Goal: Information Seeking & Learning: Learn about a topic

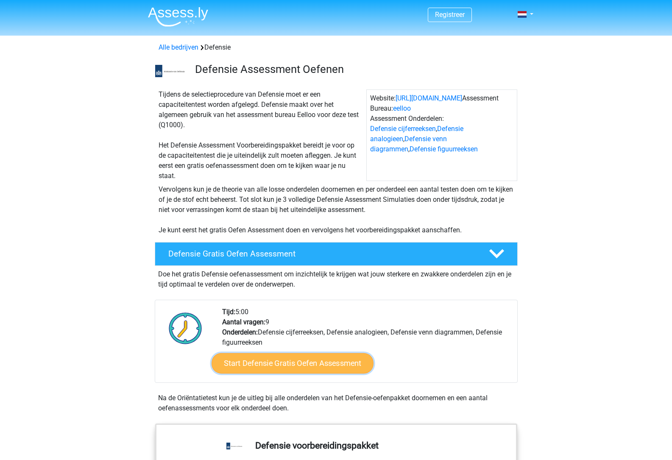
click at [346, 366] on link "Start Defensie Gratis Oefen Assessment" at bounding box center [292, 363] width 162 height 20
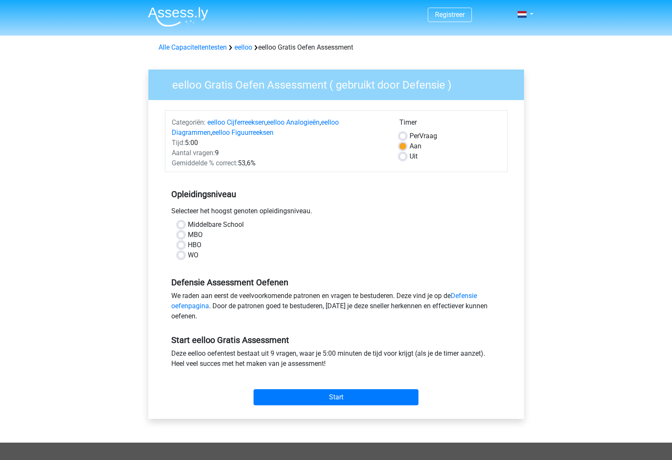
click at [208, 225] on label "Middelbare School" at bounding box center [216, 224] width 56 height 10
click at [184, 225] on input "Middelbare School" at bounding box center [181, 223] width 7 height 8
radio input "true"
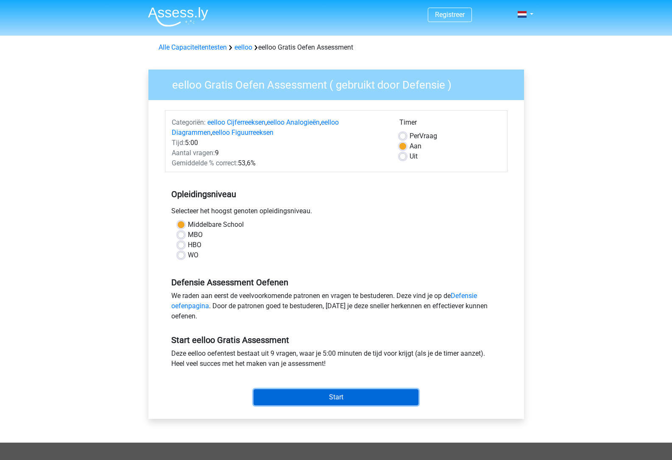
click at [321, 394] on input "Start" at bounding box center [335, 397] width 165 height 16
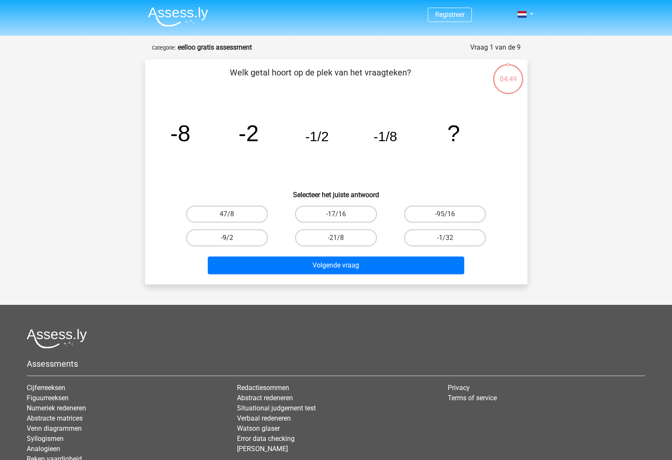
click at [250, 241] on label "-9/2" at bounding box center [227, 237] width 82 height 17
click at [232, 241] on input "-9/2" at bounding box center [230, 241] width 6 height 6
radio input "true"
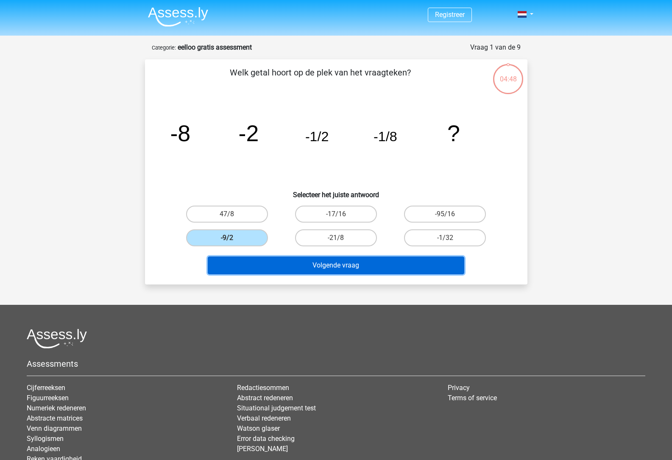
click at [280, 269] on button "Volgende vraag" at bounding box center [336, 265] width 256 height 18
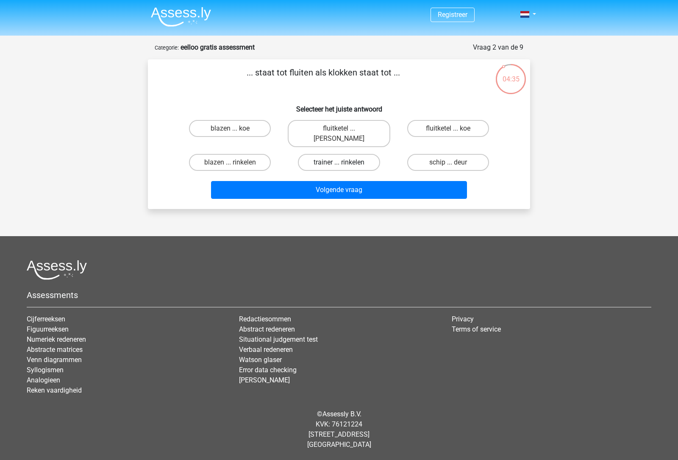
click at [349, 154] on label "trainer ... rinkelen" at bounding box center [339, 162] width 82 height 17
click at [344, 162] on input "trainer ... rinkelen" at bounding box center [342, 165] width 6 height 6
radio input "true"
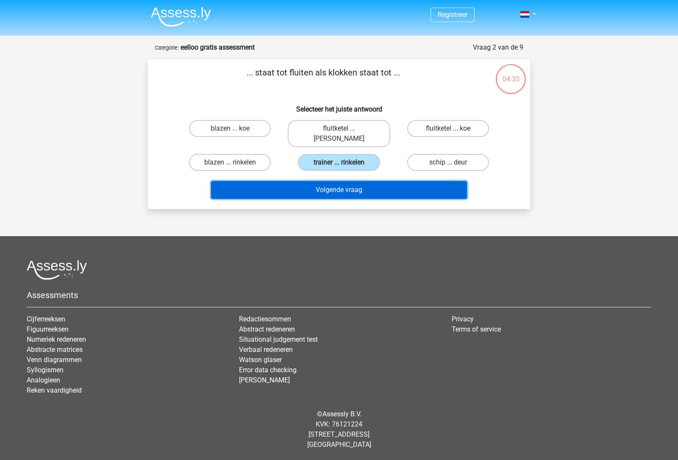
click at [352, 181] on button "Volgende vraag" at bounding box center [339, 190] width 256 height 18
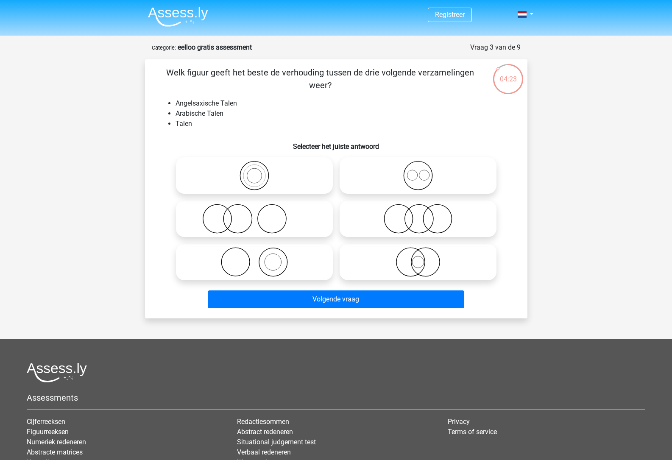
click at [401, 216] on icon at bounding box center [418, 219] width 150 height 30
click at [418, 214] on input "radio" at bounding box center [421, 212] width 6 height 6
radio input "true"
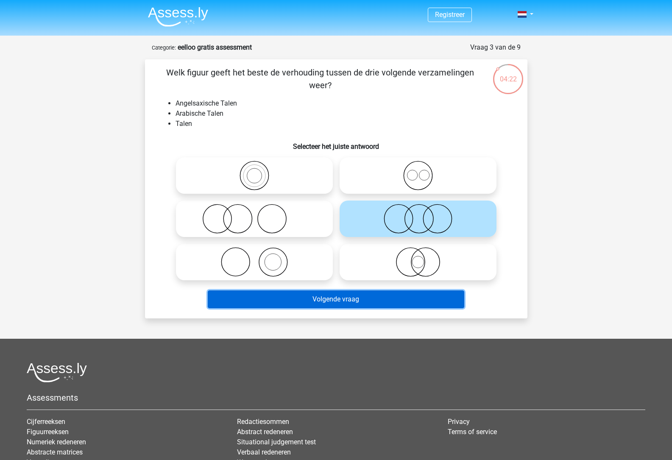
click at [387, 298] on button "Volgende vraag" at bounding box center [336, 299] width 256 height 18
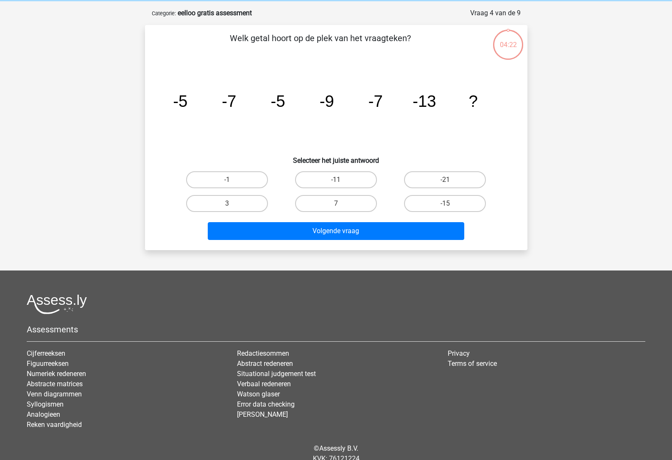
scroll to position [42, 0]
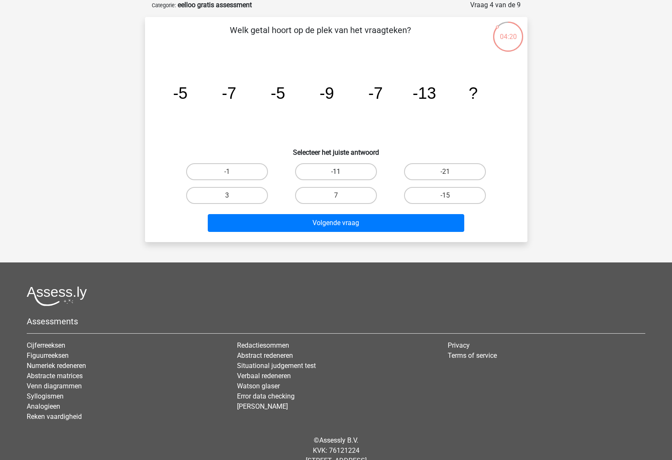
click at [354, 171] on label "-11" at bounding box center [336, 171] width 82 height 17
click at [341, 172] on input "-11" at bounding box center [339, 175] width 6 height 6
radio input "true"
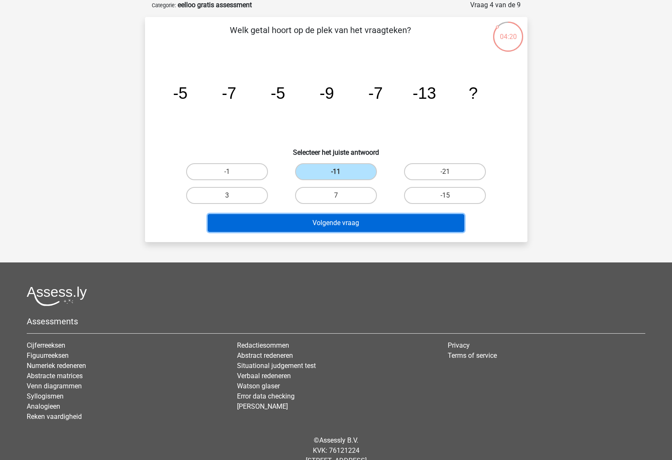
click at [353, 224] on button "Volgende vraag" at bounding box center [336, 223] width 256 height 18
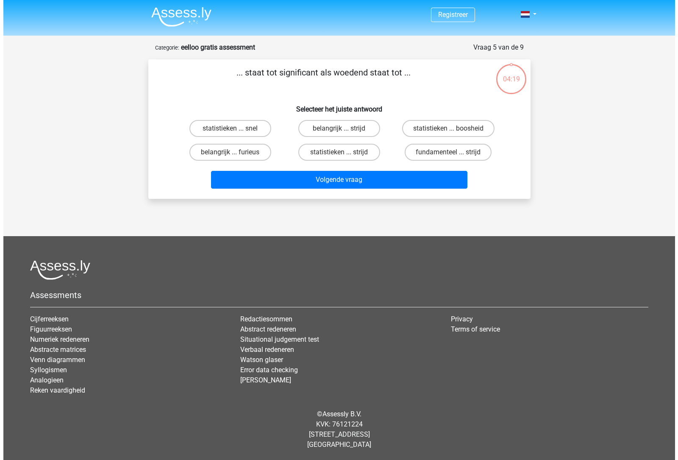
scroll to position [0, 0]
click at [441, 131] on label "statistieken ... boosheid" at bounding box center [448, 128] width 92 height 17
click at [448, 131] on input "statistieken ... boosheid" at bounding box center [451, 131] width 6 height 6
radio input "true"
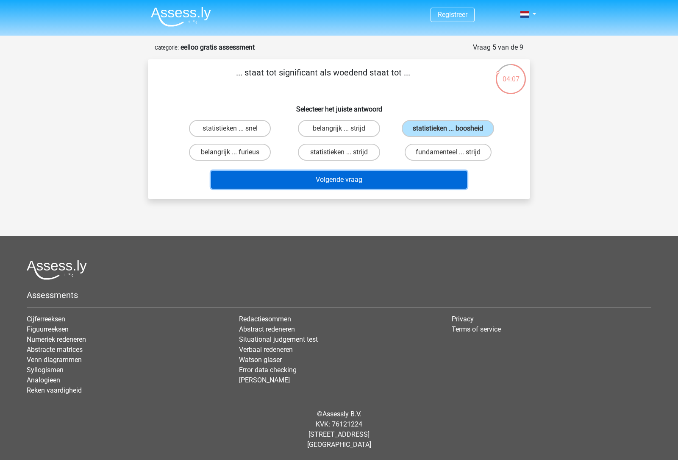
click at [426, 183] on button "Volgende vraag" at bounding box center [339, 180] width 256 height 18
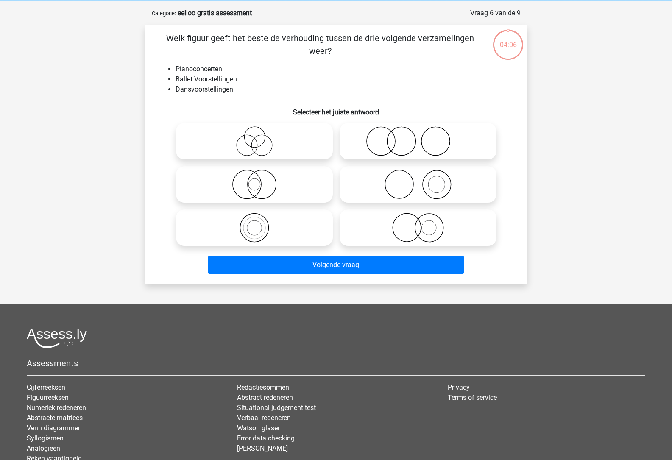
scroll to position [42, 0]
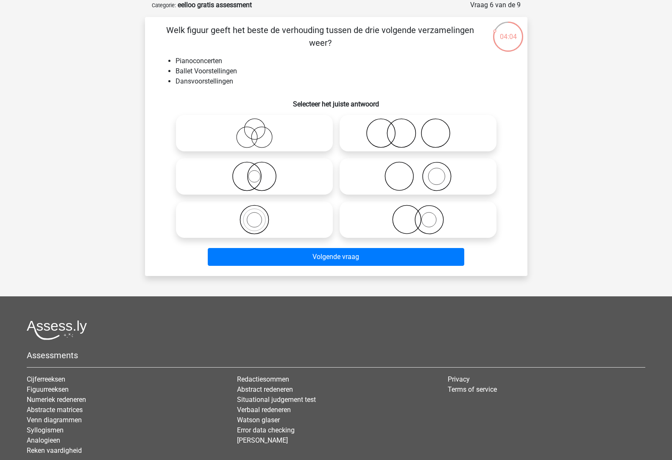
click at [305, 182] on icon at bounding box center [254, 176] width 150 height 30
click at [260, 172] on input "radio" at bounding box center [257, 170] width 6 height 6
radio input "true"
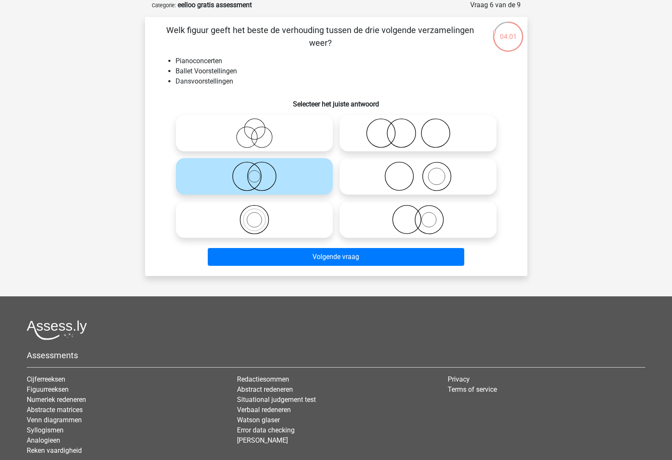
click at [378, 138] on icon at bounding box center [418, 133] width 150 height 30
click at [418, 129] on input "radio" at bounding box center [421, 126] width 6 height 6
radio input "true"
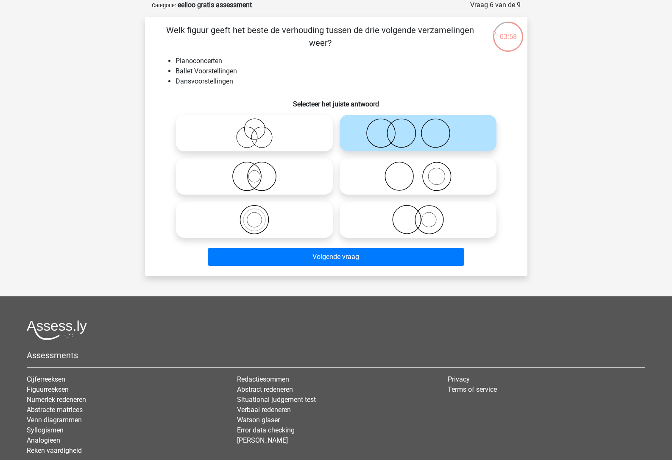
click at [415, 235] on label at bounding box center [417, 219] width 157 height 36
click at [418, 215] on input "radio" at bounding box center [421, 213] width 6 height 6
radio input "true"
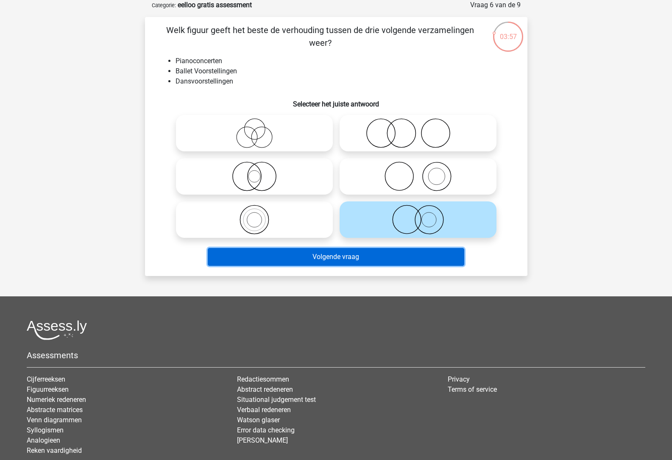
click at [411, 255] on button "Volgende vraag" at bounding box center [336, 257] width 256 height 18
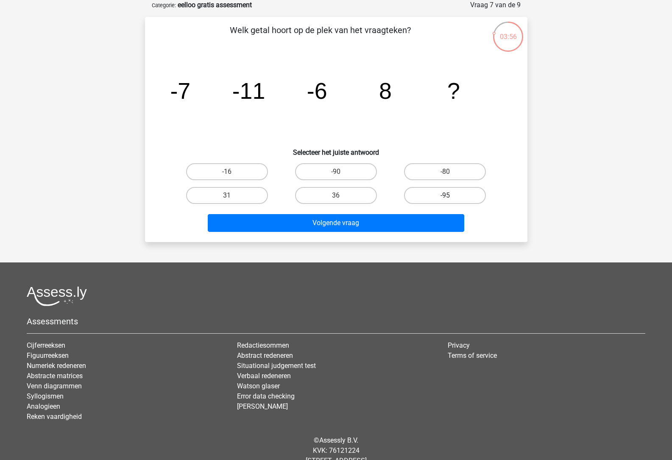
click at [430, 197] on label "-95" at bounding box center [445, 195] width 82 height 17
click at [445, 197] on input "-95" at bounding box center [448, 198] width 6 height 6
radio input "true"
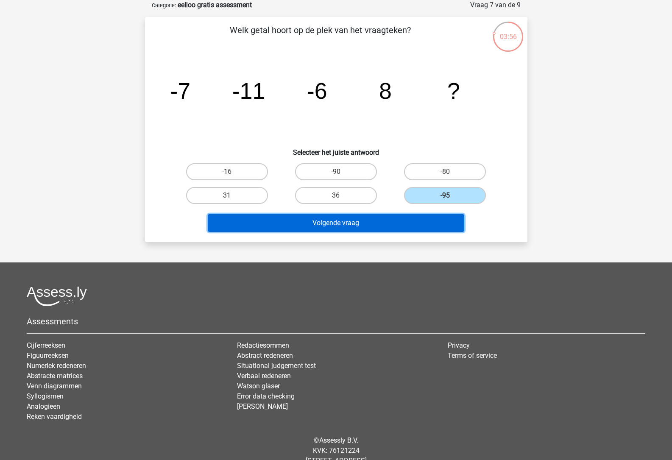
click at [417, 230] on button "Volgende vraag" at bounding box center [336, 223] width 256 height 18
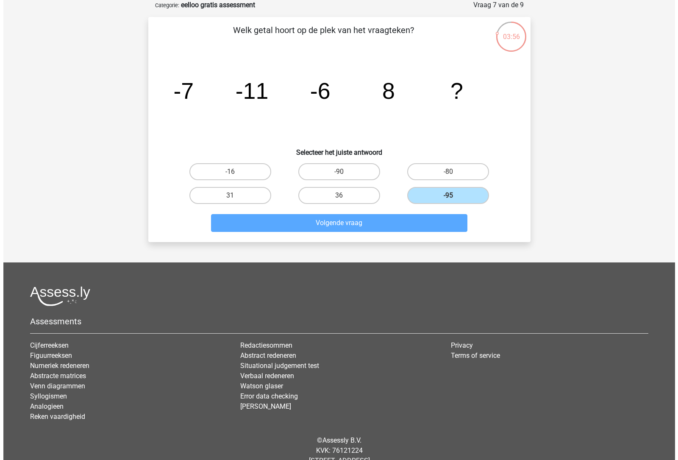
scroll to position [0, 0]
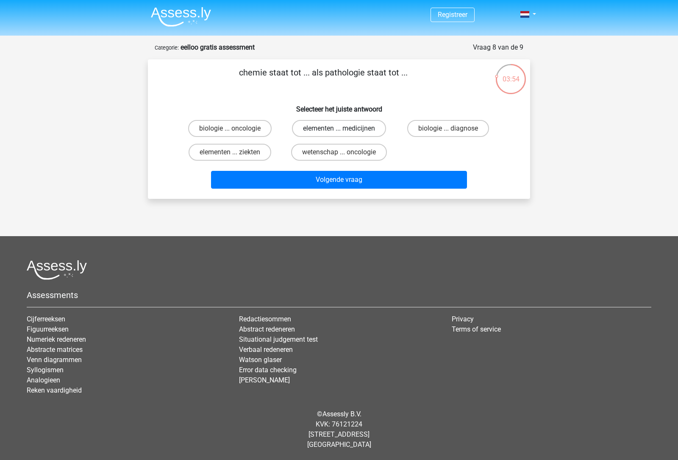
click at [328, 120] on label "elementen ... medicijnen" at bounding box center [339, 128] width 94 height 17
click at [339, 128] on input "elementen ... medicijnen" at bounding box center [342, 131] width 6 height 6
radio input "true"
click at [327, 196] on div "chemie staat tot ... als pathologie staat tot ... Selecteer het juiste antwoord…" at bounding box center [339, 128] width 382 height 139
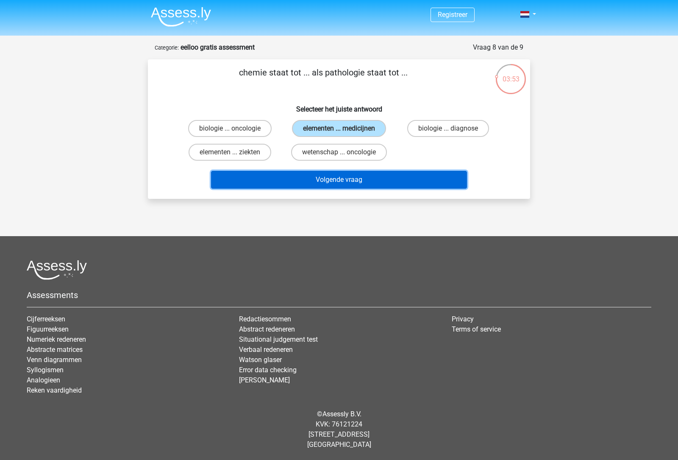
click at [334, 184] on button "Volgende vraag" at bounding box center [339, 180] width 256 height 18
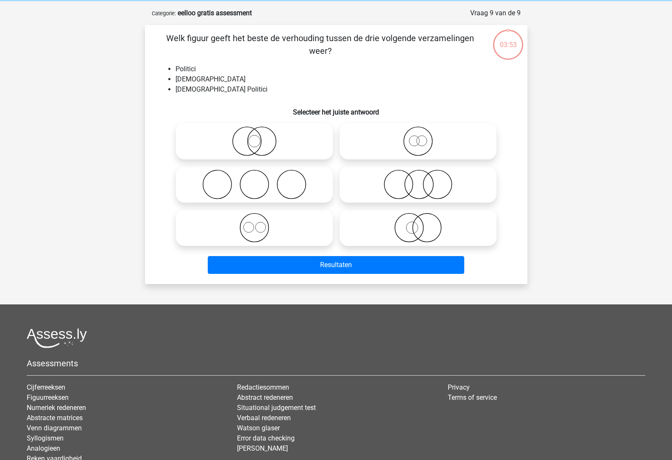
scroll to position [42, 0]
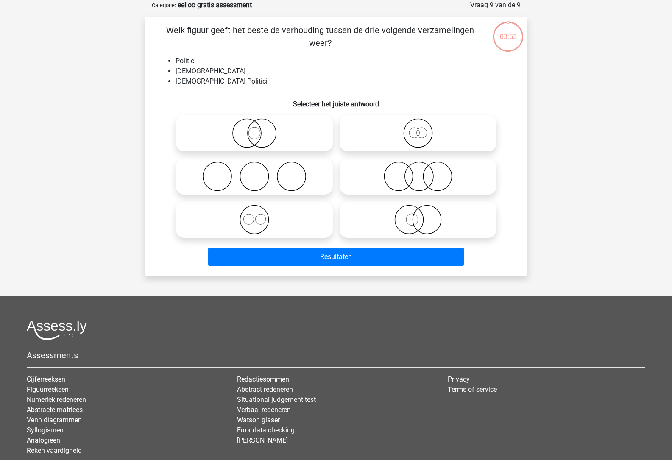
drag, startPoint x: 317, startPoint y: 197, endPoint x: 321, endPoint y: 223, distance: 25.7
click at [316, 197] on div at bounding box center [254, 176] width 164 height 43
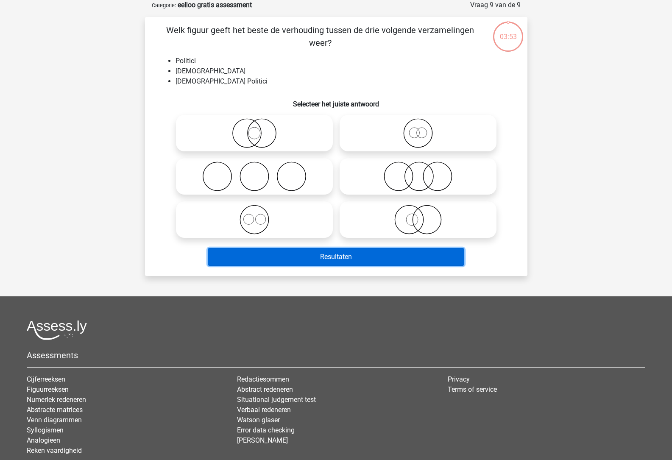
click at [336, 249] on button "Resultaten" at bounding box center [336, 257] width 256 height 18
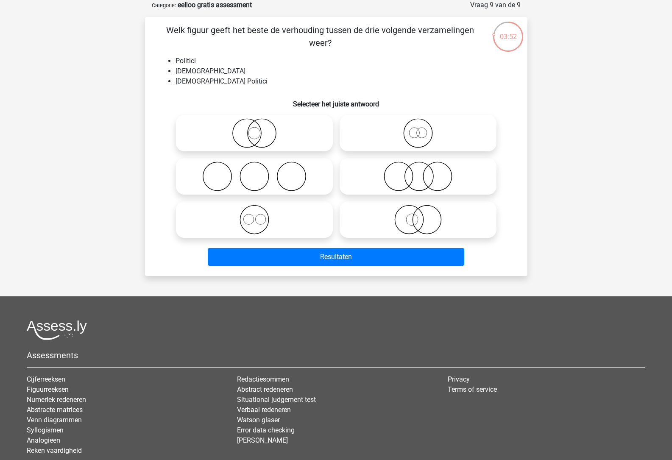
click at [312, 223] on icon at bounding box center [254, 220] width 150 height 30
click at [260, 215] on input "radio" at bounding box center [257, 213] width 6 height 6
radio input "true"
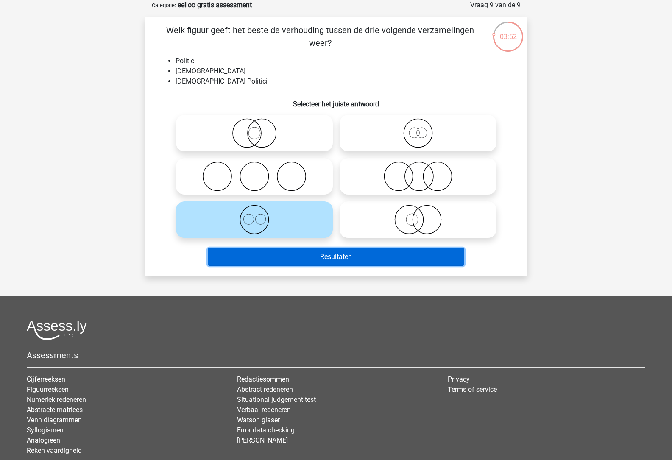
click at [330, 258] on button "Resultaten" at bounding box center [336, 257] width 256 height 18
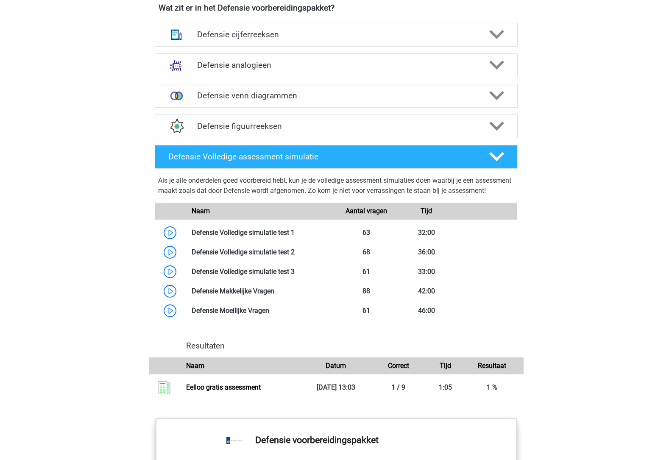
scroll to position [636, 0]
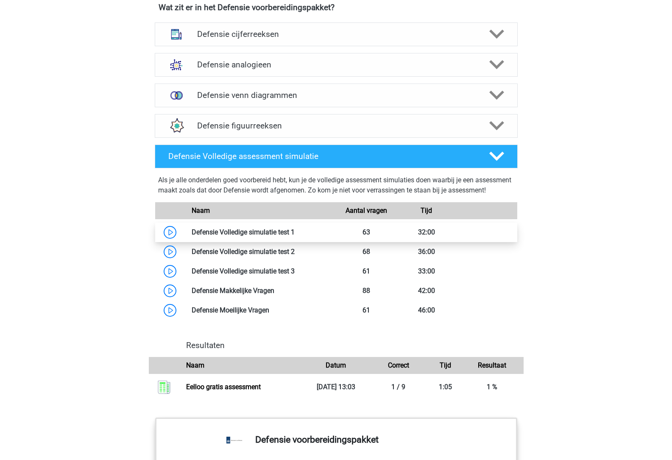
click at [294, 236] on link at bounding box center [294, 232] width 0 height 8
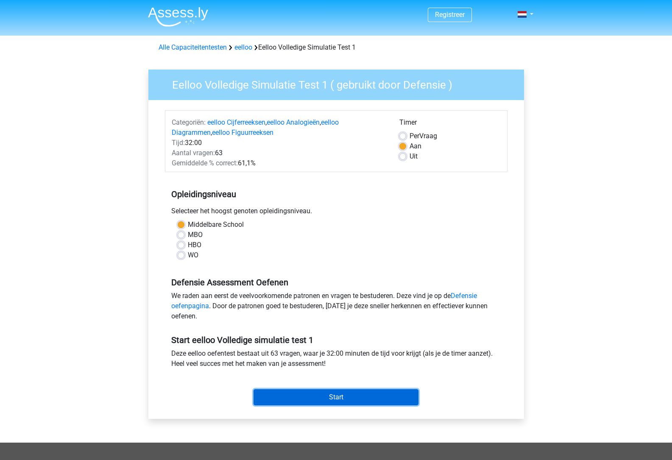
click at [313, 394] on input "Start" at bounding box center [335, 397] width 165 height 16
